Goal: Information Seeking & Learning: Understand process/instructions

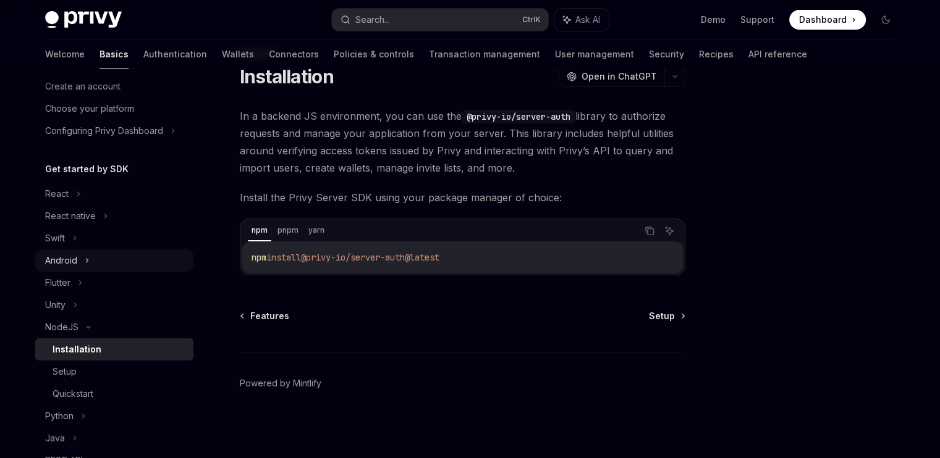
scroll to position [124, 0]
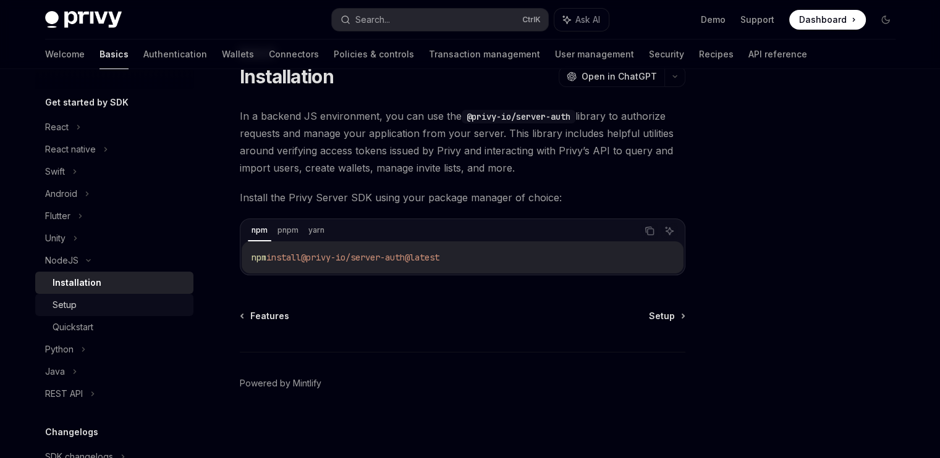
click at [133, 308] on div "Setup" at bounding box center [119, 305] width 133 height 15
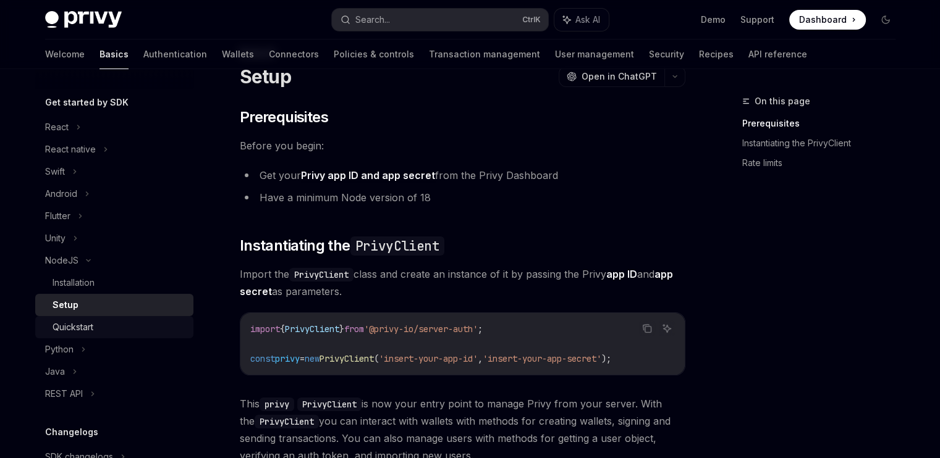
click at [135, 326] on div "Quickstart" at bounding box center [119, 327] width 133 height 15
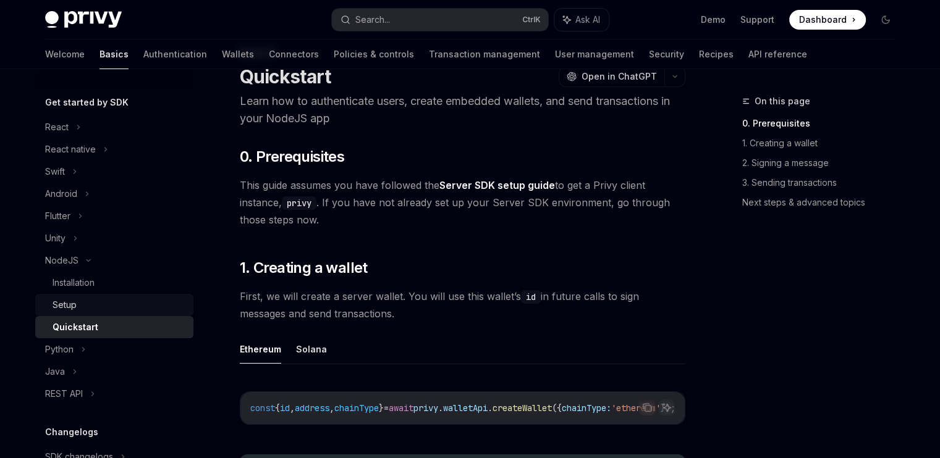
click at [133, 308] on div "Setup" at bounding box center [119, 305] width 133 height 15
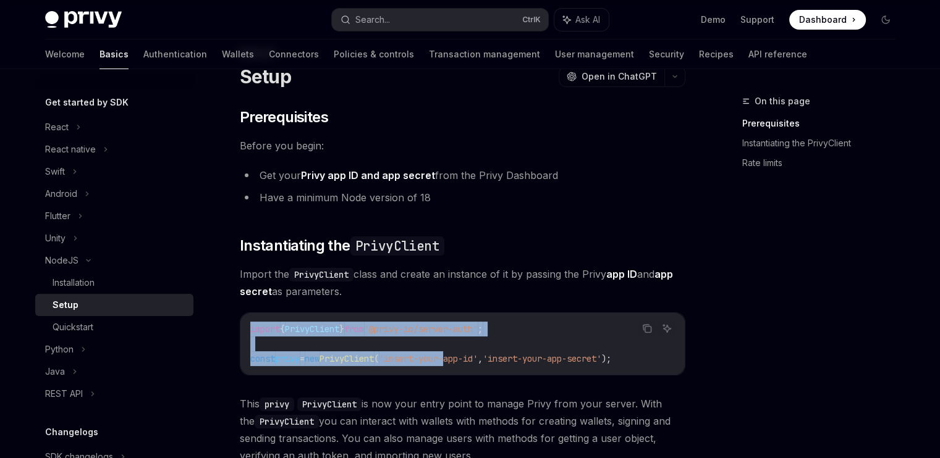
drag, startPoint x: 249, startPoint y: 314, endPoint x: 471, endPoint y: 364, distance: 227.3
click at [471, 364] on div "import { PrivyClient } from '@privy-io/server-auth' ; const privy = new PrivyCl…" at bounding box center [462, 344] width 444 height 62
click at [292, 338] on code "import { PrivyClient } from '@privy-io/server-auth' ; const privy = new PrivyCl…" at bounding box center [462, 344] width 424 height 44
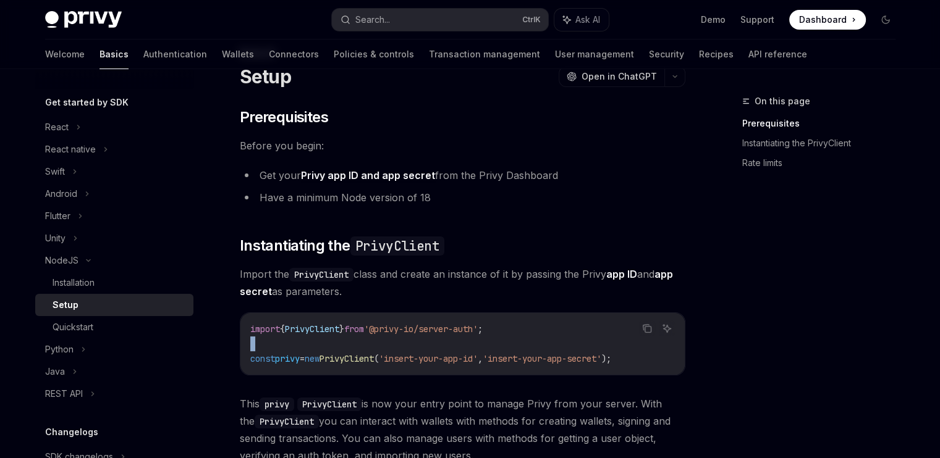
click at [292, 338] on code "import { PrivyClient } from '@privy-io/server-auth' ; const privy = new PrivyCl…" at bounding box center [462, 344] width 424 height 44
drag, startPoint x: 292, startPoint y: 338, endPoint x: 300, endPoint y: 356, distance: 19.6
click at [300, 356] on code "import { PrivyClient } from '@privy-io/server-auth' ; const privy = new PrivyCl…" at bounding box center [462, 344] width 424 height 44
click at [300, 356] on span "privy" at bounding box center [287, 358] width 25 height 11
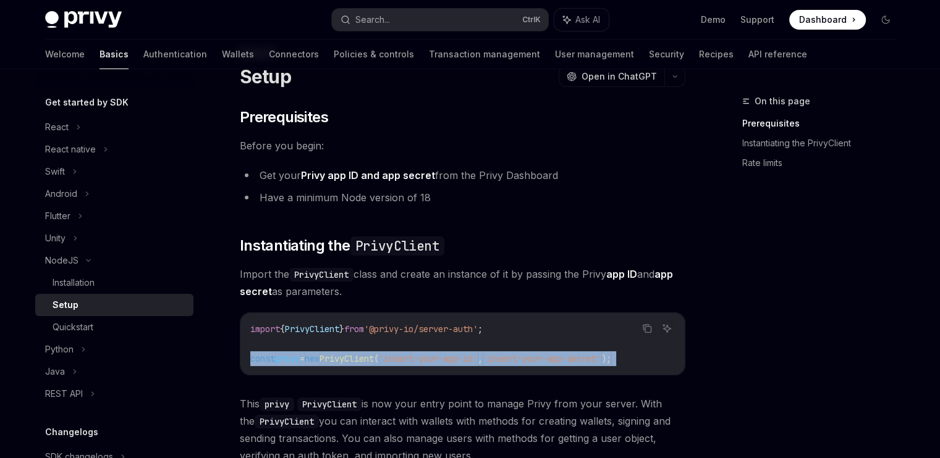
click at [300, 356] on span "privy" at bounding box center [287, 358] width 25 height 11
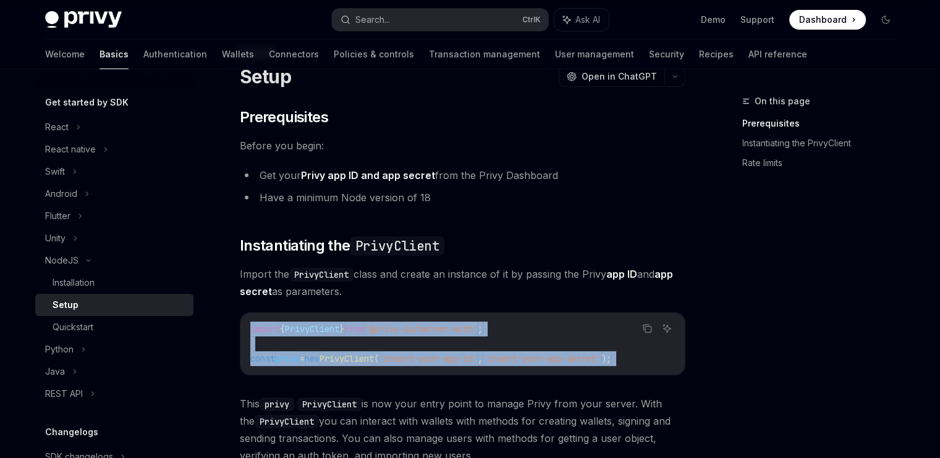
drag, startPoint x: 300, startPoint y: 356, endPoint x: 304, endPoint y: 330, distance: 26.3
click at [304, 330] on code "import { PrivyClient } from '@privy-io/server-auth' ; const privy = new PrivyCl…" at bounding box center [462, 344] width 424 height 44
click at [304, 330] on span "PrivyClient" at bounding box center [312, 329] width 54 height 11
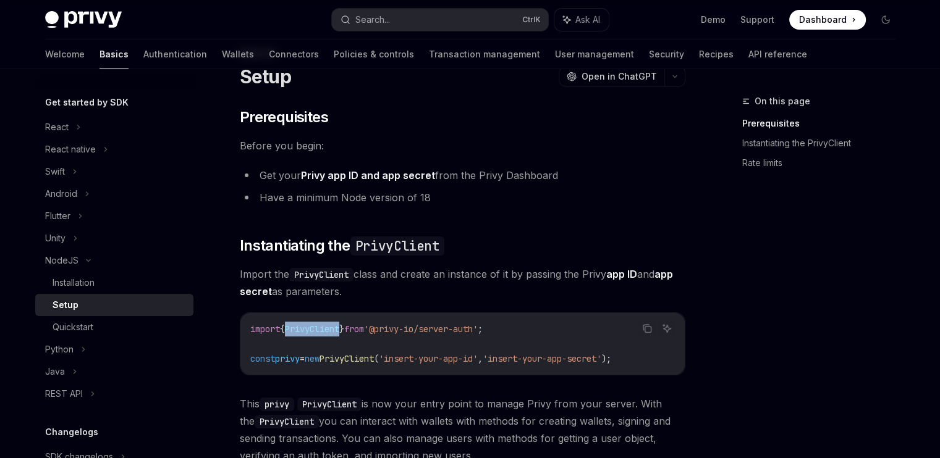
click at [304, 330] on span "PrivyClient" at bounding box center [312, 329] width 54 height 11
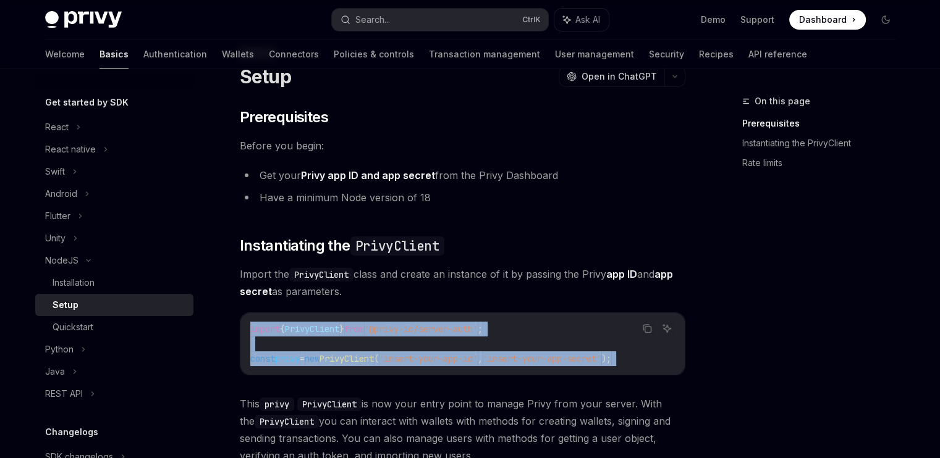
drag, startPoint x: 304, startPoint y: 330, endPoint x: 311, endPoint y: 362, distance: 32.2
click at [311, 362] on code "import { PrivyClient } from '@privy-io/server-auth' ; const privy = new PrivyCl…" at bounding box center [462, 344] width 424 height 44
click at [95, 324] on div "Quickstart" at bounding box center [119, 327] width 133 height 15
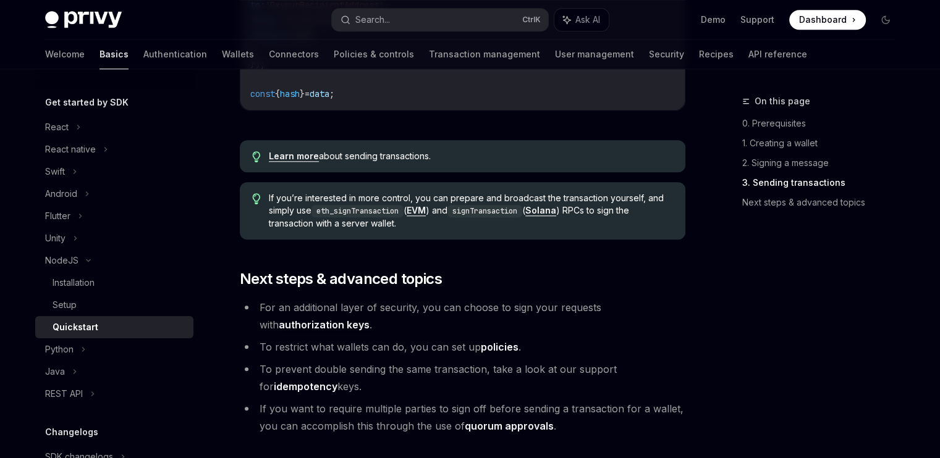
scroll to position [1014, 0]
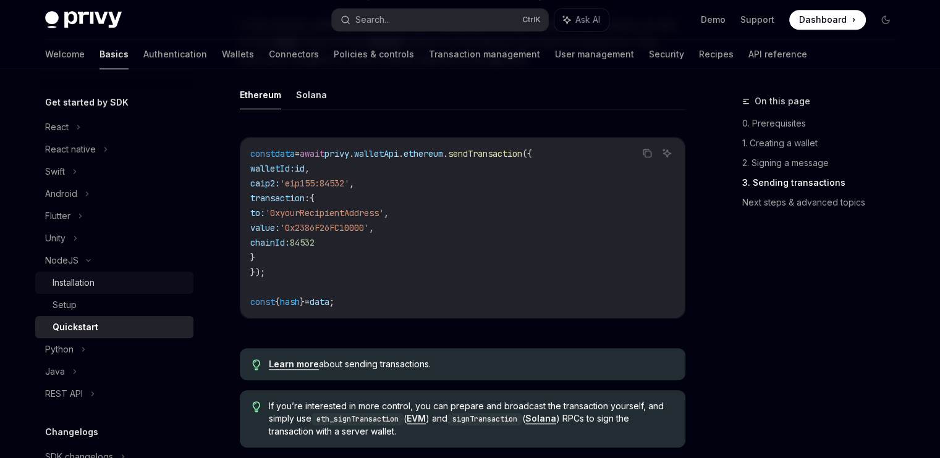
click at [132, 281] on div "Installation" at bounding box center [119, 283] width 133 height 15
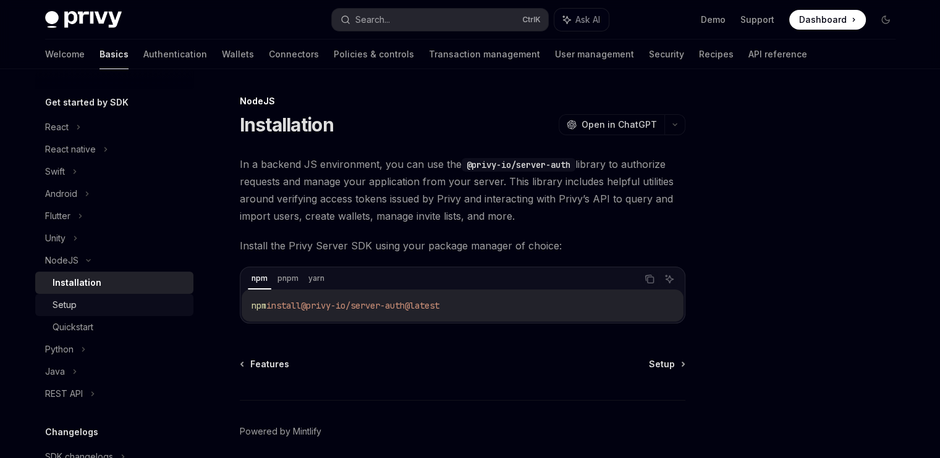
click at [90, 306] on div "Setup" at bounding box center [119, 305] width 133 height 15
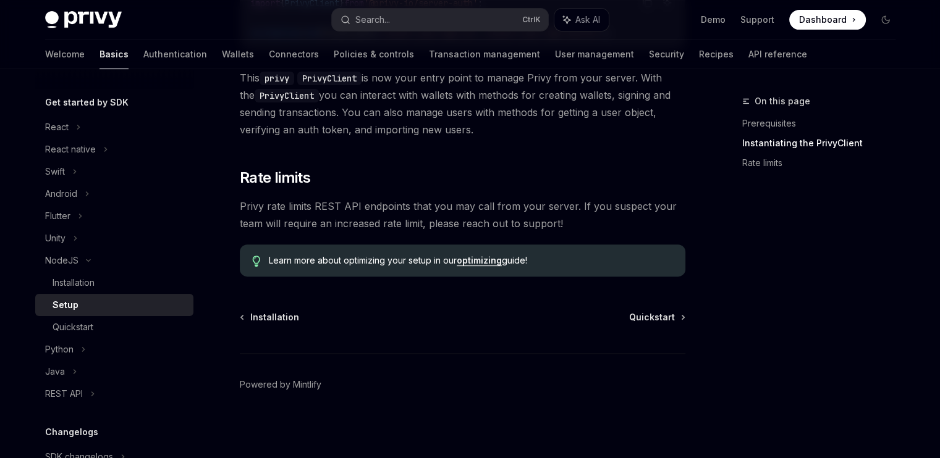
scroll to position [376, 0]
click at [74, 329] on div "Quickstart" at bounding box center [73, 327] width 41 height 15
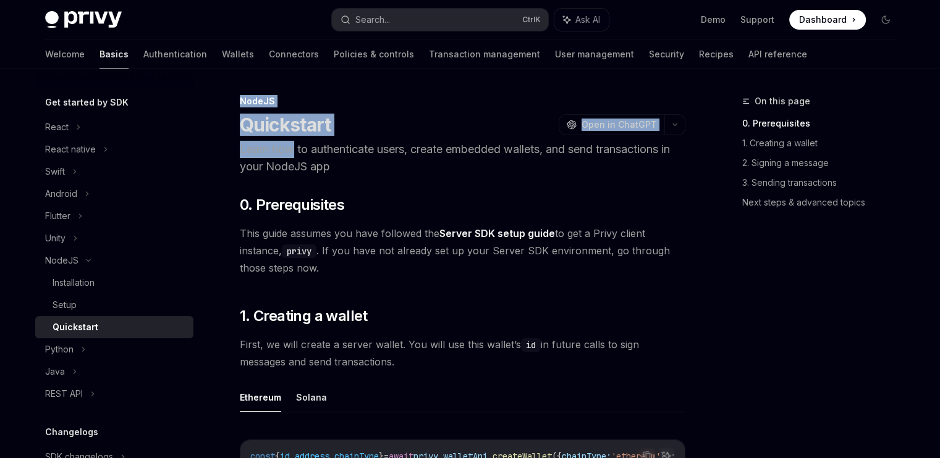
drag, startPoint x: 240, startPoint y: 103, endPoint x: 293, endPoint y: 155, distance: 75.1
click at [293, 155] on header "NodeJS Quickstart OpenAI Open in ChatGPT Learn how to authenticate users, creat…" at bounding box center [462, 135] width 445 height 80
click at [101, 279] on div "Installation" at bounding box center [119, 283] width 133 height 15
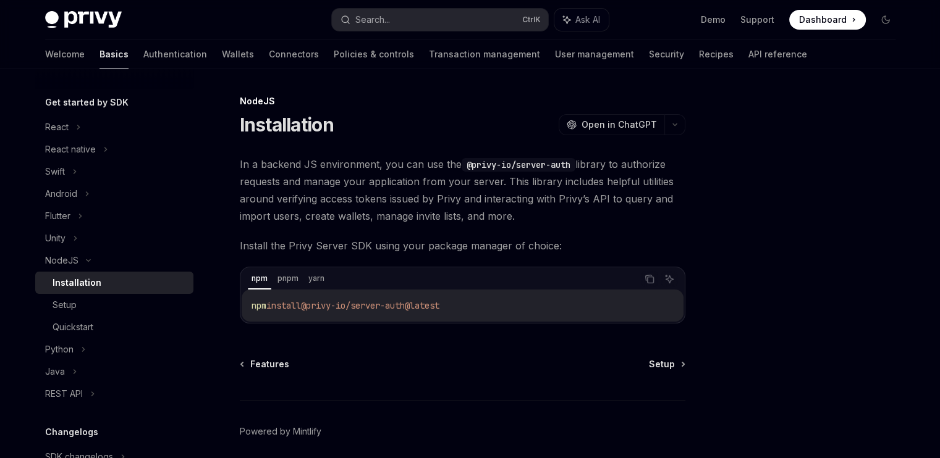
click at [284, 123] on h1 "Installation" at bounding box center [287, 125] width 94 height 22
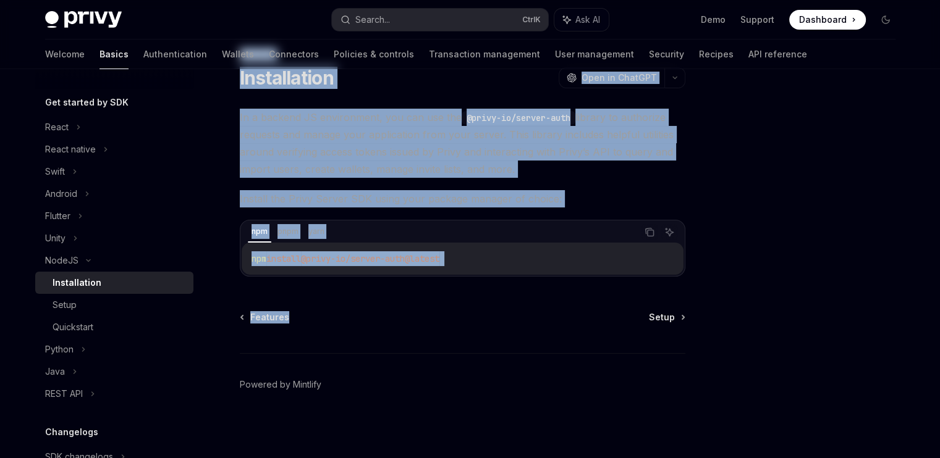
scroll to position [48, 0]
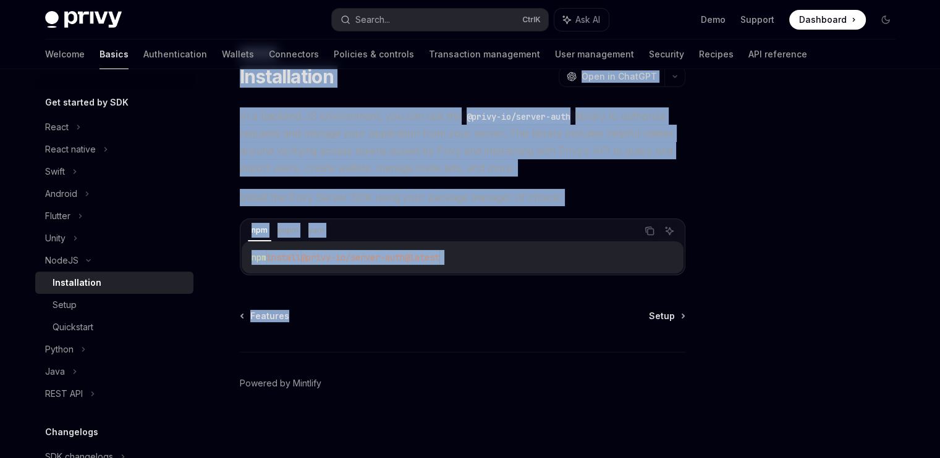
drag, startPoint x: 235, startPoint y: 92, endPoint x: 487, endPoint y: 270, distance: 308.5
click at [487, 270] on div "NodeJS Installation OpenAI Open in ChatGPT OpenAI Open in ChatGPT In a backend …" at bounding box center [470, 240] width 870 height 438
copy div "NodeJS Installation OpenAI Open in ChatGPT OpenAI Open in ChatGPT In a backend …"
click at [78, 298] on div "Setup" at bounding box center [119, 305] width 133 height 15
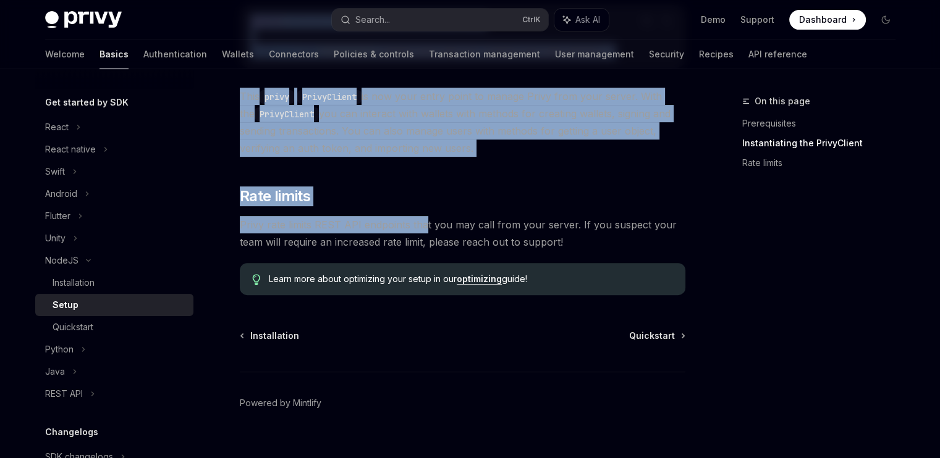
scroll to position [376, 0]
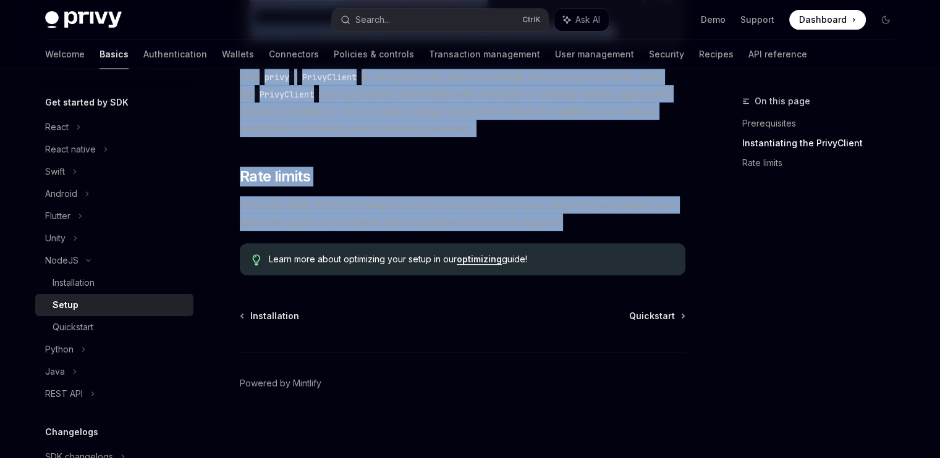
drag, startPoint x: 245, startPoint y: 77, endPoint x: 585, endPoint y: 217, distance: 368.1
click at [585, 217] on div "NodeJS Setup OpenAI Open in ChatGPT OpenAI Open in ChatGPT ​ Prerequisites Befo…" at bounding box center [347, 88] width 682 height 741
copy div "Setup OpenAI Open in ChatGPT OpenAI Open in ChatGPT ​ Prerequisites Before you …"
click at [96, 337] on link "Quickstart" at bounding box center [114, 327] width 158 height 22
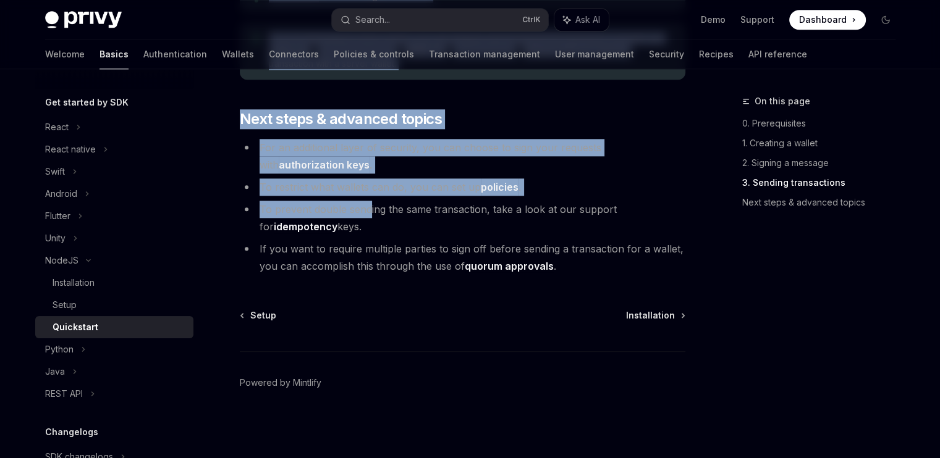
scroll to position [1385, 0]
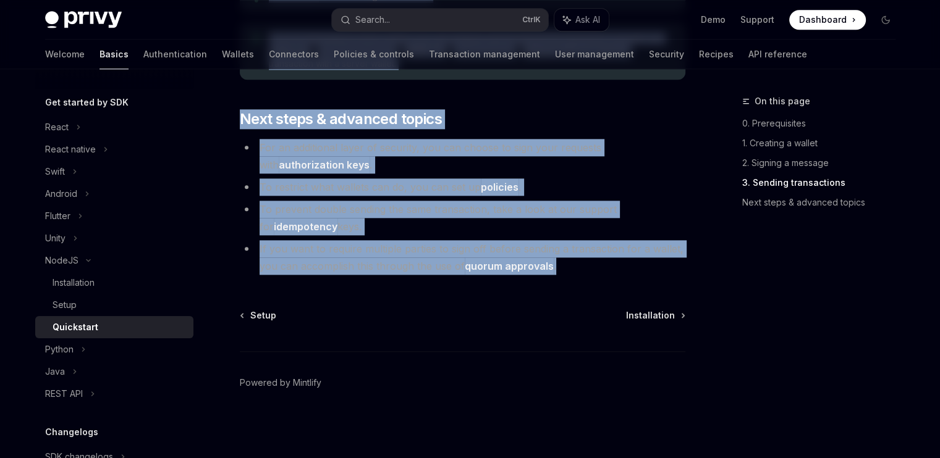
drag, startPoint x: 235, startPoint y: 84, endPoint x: 583, endPoint y: 261, distance: 390.9
copy div "LoreMI Dolorsitam ConsEC Adip el SeddOEI Tempo inc ut laboreetdolo magna, aliqu…"
click at [642, 311] on span "Installation" at bounding box center [650, 315] width 49 height 12
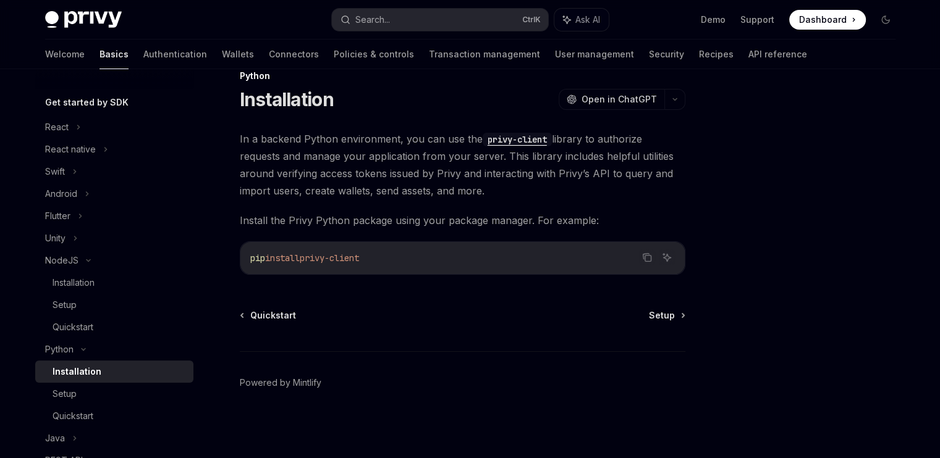
scroll to position [25, 0]
click at [823, 10] on span at bounding box center [827, 20] width 77 height 20
click at [77, 258] on div "NodeJS" at bounding box center [61, 260] width 33 height 15
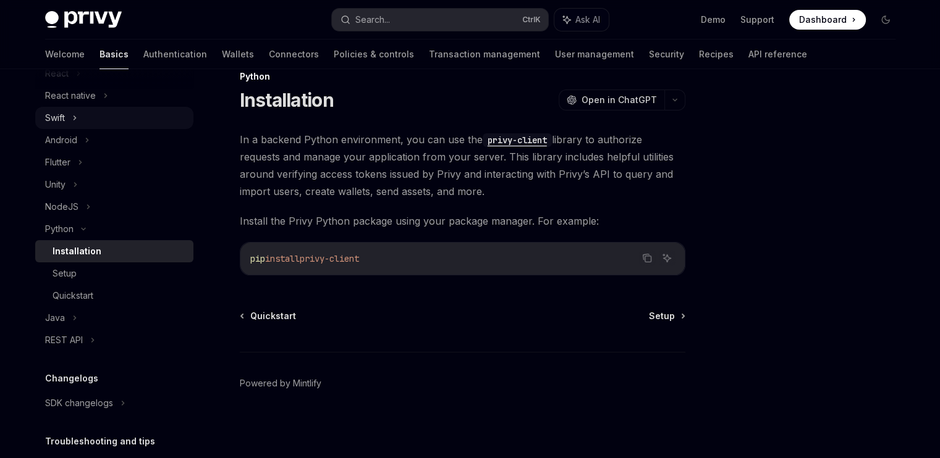
scroll to position [80, 0]
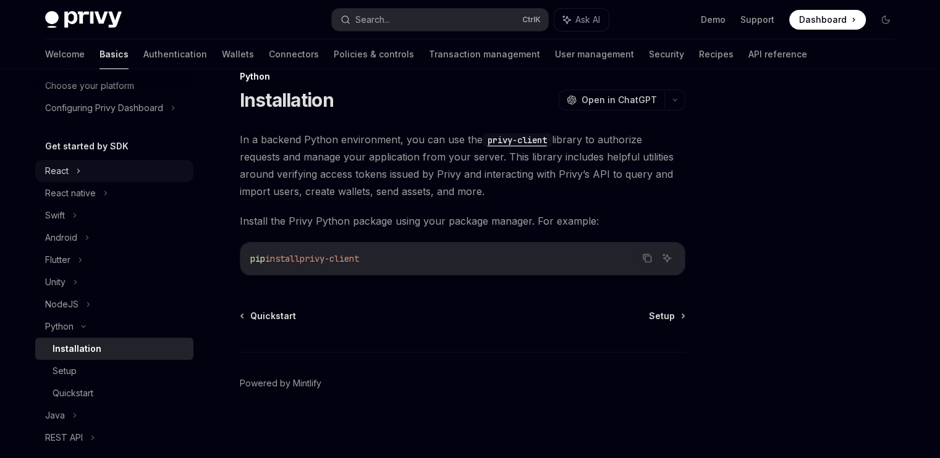
click at [70, 174] on div "React" at bounding box center [114, 171] width 158 height 22
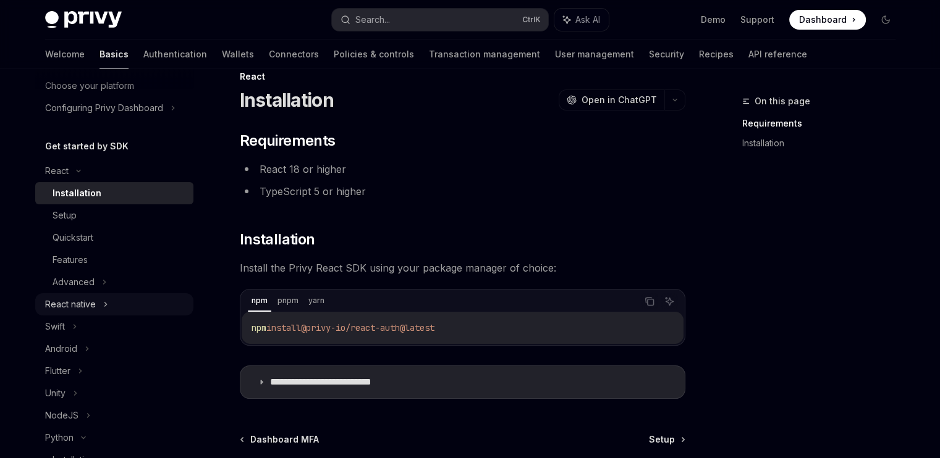
click at [84, 303] on div "React native" at bounding box center [70, 304] width 51 height 15
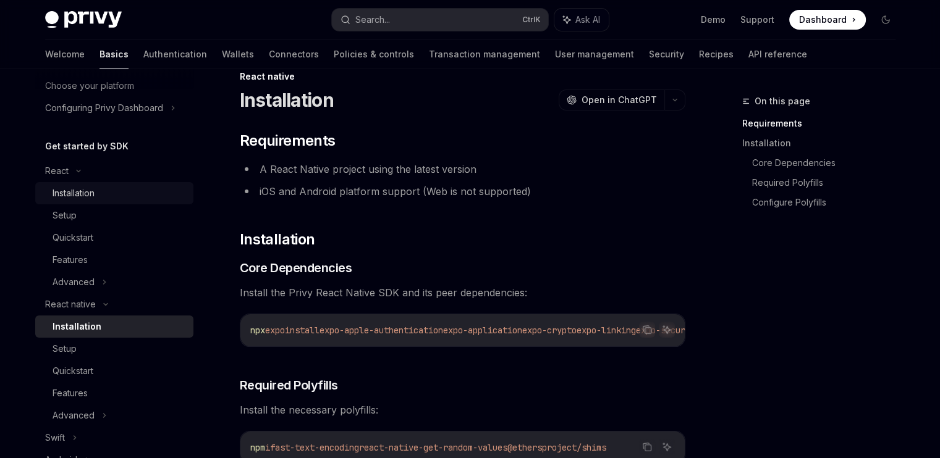
click at [75, 190] on div "Installation" at bounding box center [74, 193] width 42 height 15
type textarea "*"
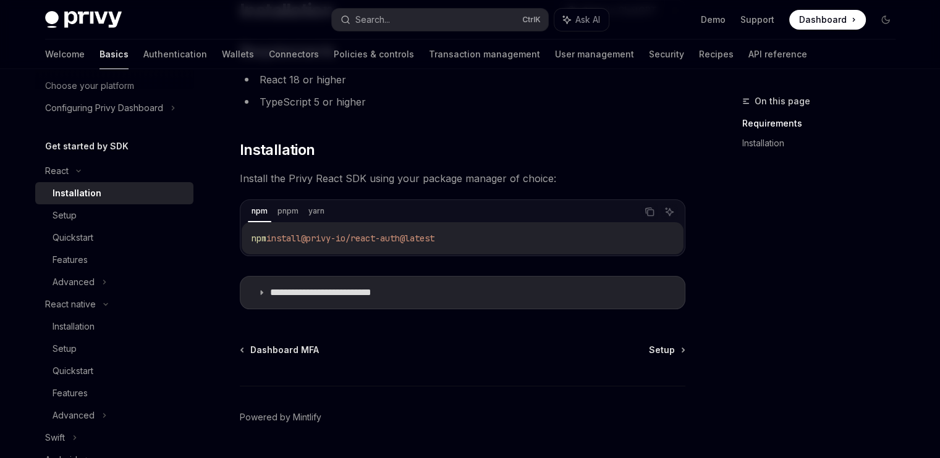
scroll to position [148, 0]
